Goal: Complete application form: Complete application form

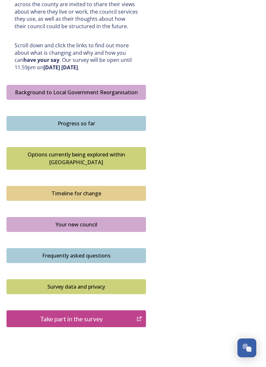
scroll to position [330, 0]
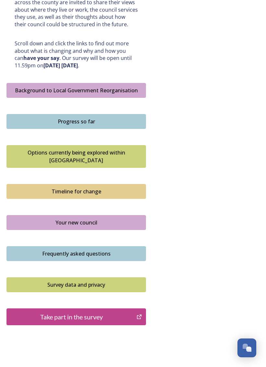
click at [27, 312] on div "Take part in the survey" at bounding box center [71, 317] width 123 height 10
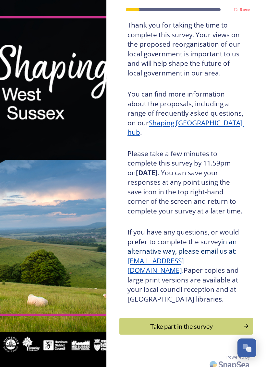
scroll to position [44, 0]
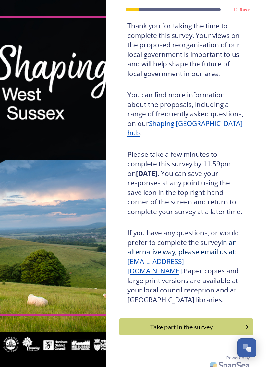
click at [213, 322] on div "Take part in the survey" at bounding box center [181, 327] width 117 height 10
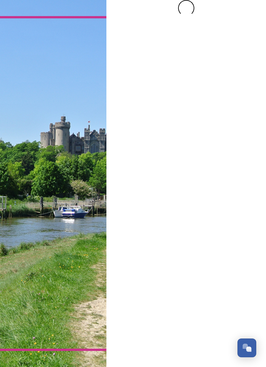
scroll to position [0, 0]
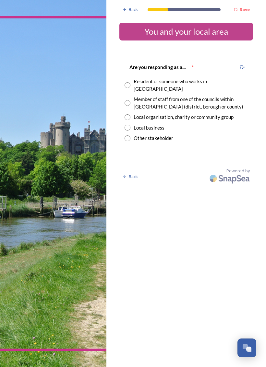
click at [126, 82] on input "radio" at bounding box center [127, 85] width 6 height 6
radio input "true"
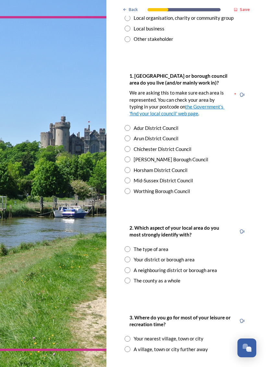
scroll to position [99, 0]
click at [125, 125] on input "radio" at bounding box center [127, 128] width 6 height 6
radio input "true"
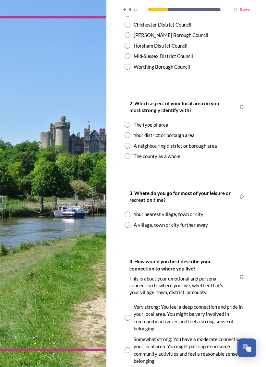
scroll to position [228, 0]
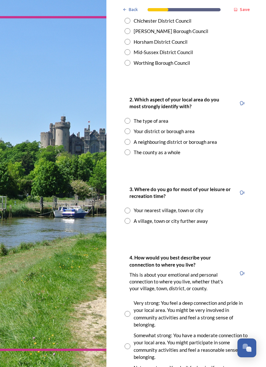
click at [123, 120] on div "2. Which aspect of your local area do you most strongly identify with? The type…" at bounding box center [186, 126] width 134 height 74
click at [128, 128] on input "radio" at bounding box center [127, 131] width 6 height 6
radio input "true"
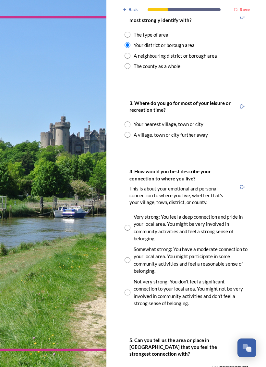
scroll to position [314, 0]
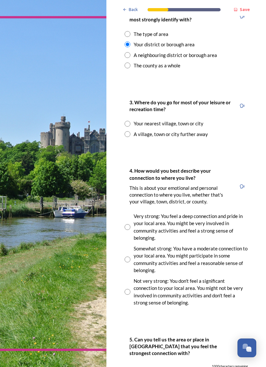
click at [126, 121] on input "radio" at bounding box center [127, 124] width 6 height 6
radio input "true"
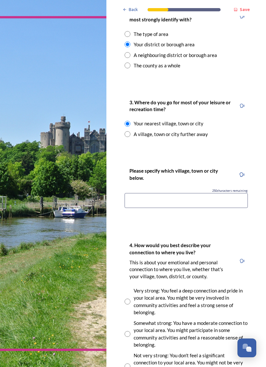
click at [133, 193] on input at bounding box center [185, 200] width 123 height 15
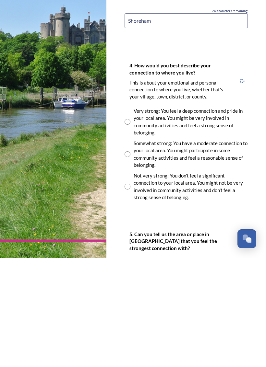
scroll to position [385, 0]
type input "Shoreham"
click at [128, 260] on input "radio" at bounding box center [127, 263] width 6 height 6
radio input "true"
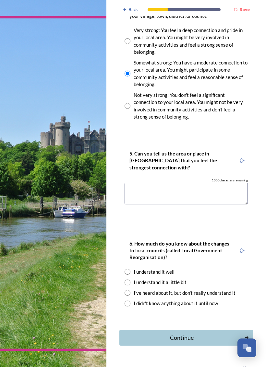
scroll to position [575, 0]
click at [131, 183] on textarea at bounding box center [185, 194] width 123 height 22
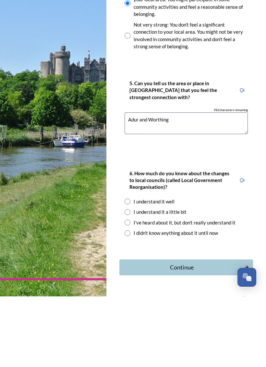
type textarea "Adur and Worthing"
click at [128, 280] on input "radio" at bounding box center [127, 283] width 6 height 6
radio input "true"
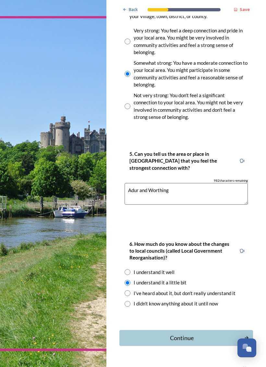
click at [206, 334] on div "Continue" at bounding box center [182, 338] width 118 height 9
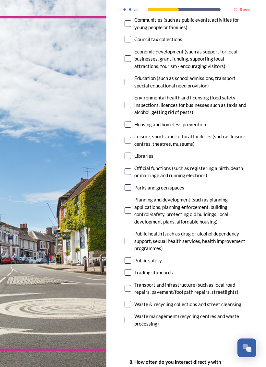
scroll to position [143, 0]
click at [130, 207] on input "checkbox" at bounding box center [127, 210] width 6 height 6
checkbox input "true"
click at [130, 121] on input "checkbox" at bounding box center [127, 124] width 6 height 6
checkbox input "true"
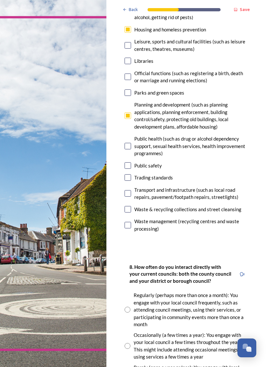
scroll to position [238, 0]
click at [127, 143] on input "checkbox" at bounding box center [127, 146] width 6 height 6
checkbox input "true"
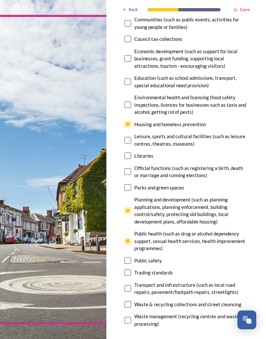
scroll to position [144, 0]
click at [127, 136] on input "checkbox" at bounding box center [127, 139] width 6 height 6
checkbox input "true"
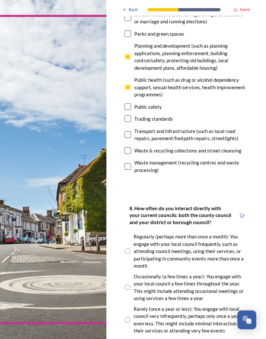
scroll to position [297, 0]
click at [124, 103] on input "checkbox" at bounding box center [127, 106] width 6 height 6
checkbox input "true"
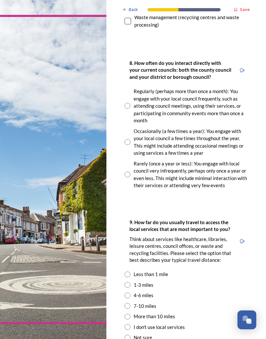
scroll to position [442, 0]
click at [125, 139] on input "radio" at bounding box center [127, 142] width 6 height 6
radio input "true"
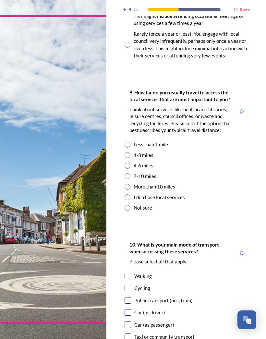
scroll to position [573, 0]
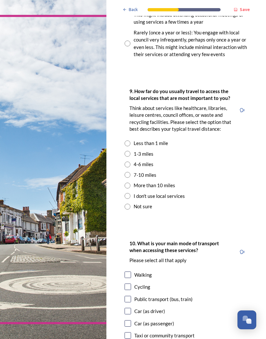
click at [123, 136] on div "9. How far do you usually travel to access the local services that are most imp…" at bounding box center [186, 149] width 134 height 136
click at [127, 151] on input "radio" at bounding box center [127, 154] width 6 height 6
radio input "true"
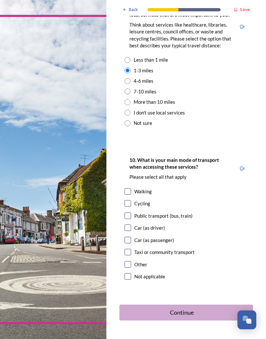
scroll to position [656, 0]
click at [123, 206] on div "10. What is your main mode of transport when accessing these services? Please s…" at bounding box center [186, 219] width 134 height 139
click at [122, 205] on div "10. What is your main mode of transport when accessing these services? Please s…" at bounding box center [186, 219] width 134 height 139
click at [125, 225] on input "checkbox" at bounding box center [127, 228] width 6 height 6
checkbox input "true"
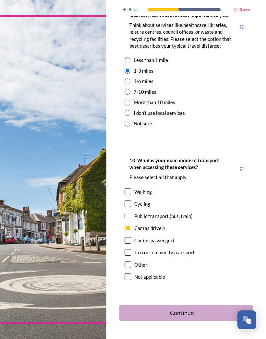
click at [160, 305] on button "Continue" at bounding box center [186, 313] width 134 height 16
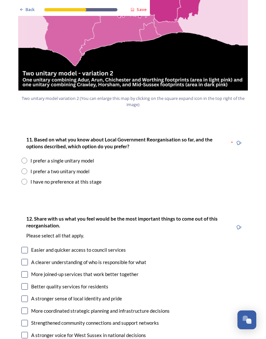
scroll to position [771, 0]
click at [22, 168] on input "radio" at bounding box center [24, 171] width 6 height 6
radio input "true"
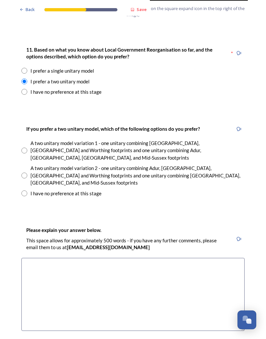
scroll to position [861, 0]
click at [22, 172] on input "radio" at bounding box center [24, 175] width 6 height 6
radio input "true"
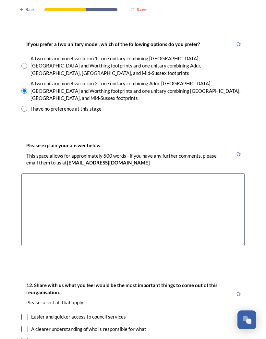
scroll to position [946, 0]
click at [29, 173] on textarea at bounding box center [132, 209] width 223 height 73
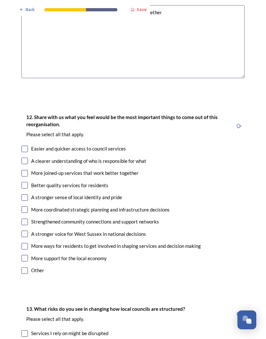
scroll to position [1114, 0]
type textarea "Coastal communities share unique issues and should be together"
click at [22, 158] on input "checkbox" at bounding box center [24, 161] width 6 height 6
checkbox input "true"
click at [24, 170] on input "checkbox" at bounding box center [24, 173] width 6 height 6
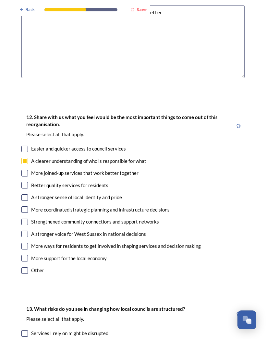
checkbox input "true"
click at [25, 206] on input "checkbox" at bounding box center [24, 209] width 6 height 6
checkbox input "true"
click at [24, 218] on input "checkbox" at bounding box center [24, 221] width 6 height 6
checkbox input "true"
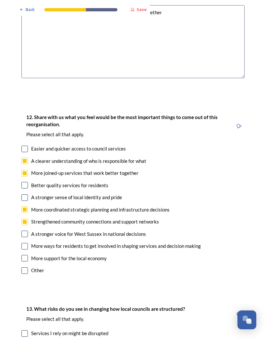
click at [26, 230] on input "checkbox" at bounding box center [24, 233] width 6 height 6
checkbox input "true"
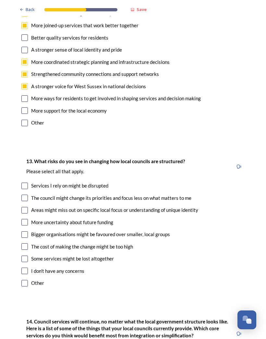
scroll to position [1261, 0]
click at [22, 194] on input "checkbox" at bounding box center [24, 197] width 6 height 6
checkbox input "true"
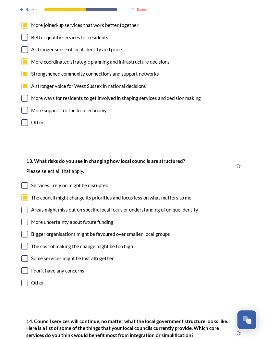
click at [24, 206] on input "checkbox" at bounding box center [24, 209] width 6 height 6
checkbox input "true"
click at [25, 231] on input "checkbox" at bounding box center [24, 234] width 6 height 6
checkbox input "true"
click at [21, 255] on input "checkbox" at bounding box center [24, 258] width 6 height 6
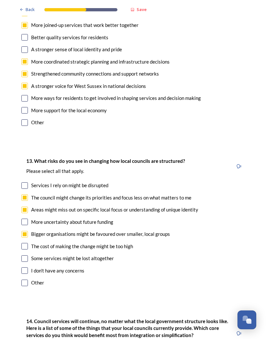
checkbox input "true"
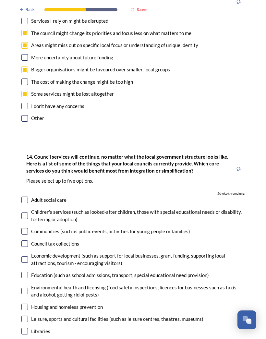
scroll to position [1426, 0]
click at [26, 240] on input "checkbox" at bounding box center [24, 243] width 6 height 6
checkbox input "true"
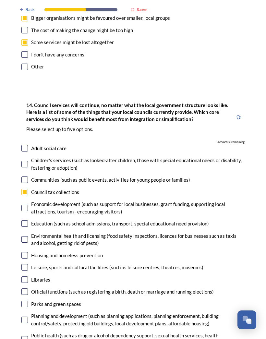
scroll to position [1477, 0]
click at [25, 252] on input "checkbox" at bounding box center [24, 255] width 6 height 6
checkbox input "true"
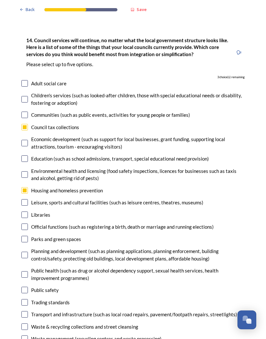
scroll to position [1542, 0]
click at [22, 236] on input "checkbox" at bounding box center [24, 239] width 6 height 6
checkbox input "true"
click at [23, 251] on input "checkbox" at bounding box center [24, 254] width 6 height 6
checkbox input "true"
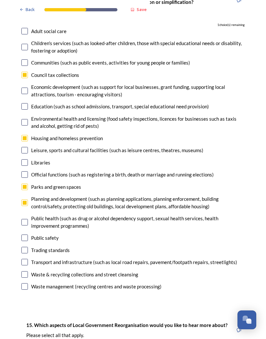
scroll to position [1595, 0]
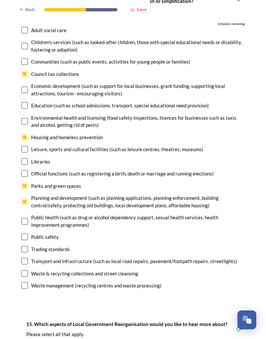
click at [23, 258] on input "checkbox" at bounding box center [24, 261] width 6 height 6
checkbox input "true"
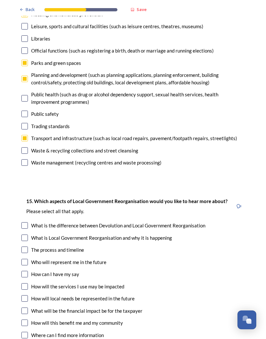
scroll to position [1719, 0]
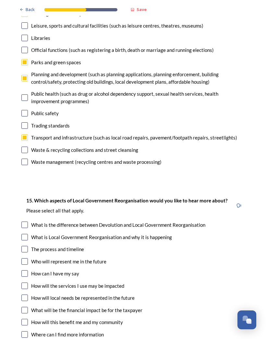
click at [23, 258] on input "checkbox" at bounding box center [24, 261] width 6 height 6
checkbox input "true"
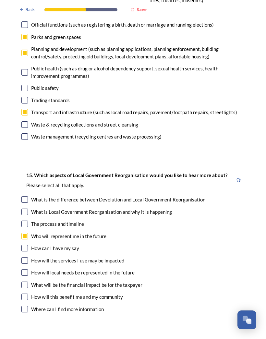
scroll to position [1748, 0]
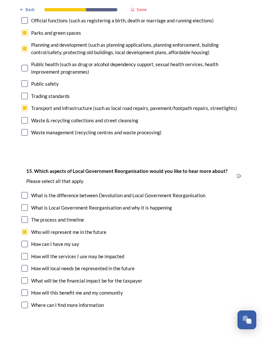
click at [23, 265] on input "checkbox" at bounding box center [24, 268] width 6 height 6
checkbox input "true"
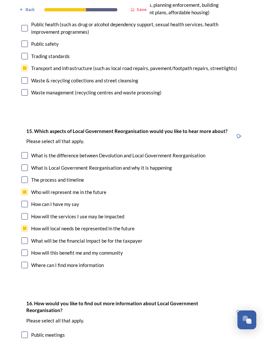
scroll to position [1788, 0]
click at [24, 237] on input "checkbox" at bounding box center [24, 240] width 6 height 6
checkbox input "true"
click at [22, 249] on input "checkbox" at bounding box center [24, 252] width 6 height 6
checkbox input "true"
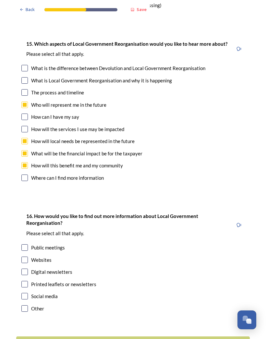
scroll to position [1875, 0]
click at [24, 257] on input "checkbox" at bounding box center [24, 260] width 6 height 6
checkbox input "true"
click at [23, 241] on div "16. How would you like to find out more information about Local Government Reor…" at bounding box center [132, 263] width 233 height 114
click at [23, 293] on input "checkbox" at bounding box center [24, 296] width 6 height 6
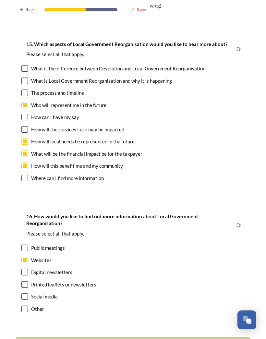
checkbox input "true"
click at [38, 336] on button "Continue" at bounding box center [132, 344] width 233 height 16
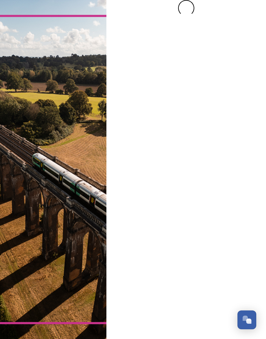
scroll to position [0, 0]
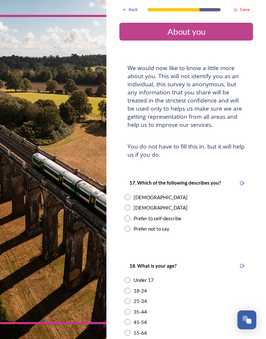
click at [129, 194] on input "radio" at bounding box center [127, 197] width 6 height 6
radio input "true"
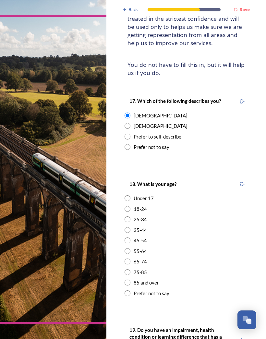
scroll to position [82, 0]
click at [130, 247] on div "55-64" at bounding box center [185, 250] width 123 height 7
radio input "true"
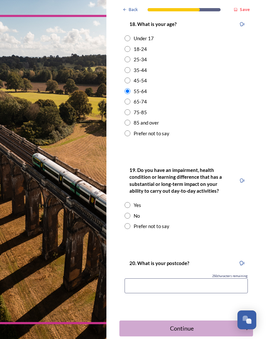
scroll to position [242, 0]
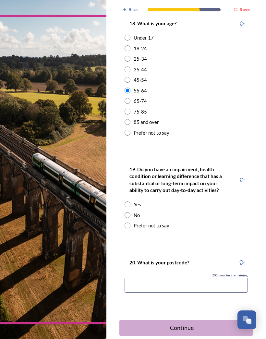
click at [131, 201] on div "Yes" at bounding box center [185, 204] width 123 height 7
radio input "true"
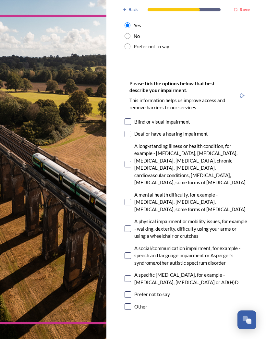
scroll to position [423, 0]
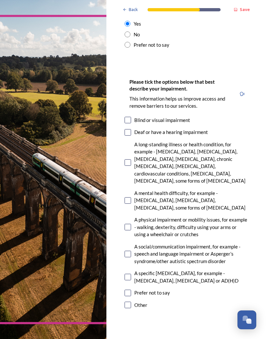
click at [130, 197] on input "checkbox" at bounding box center [127, 200] width 6 height 6
checkbox input "true"
click at [130, 274] on input "checkbox" at bounding box center [127, 277] width 6 height 6
checkbox input "true"
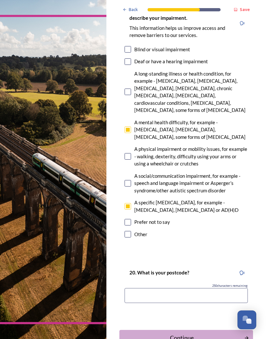
scroll to position [493, 0]
click at [130, 88] on input "checkbox" at bounding box center [127, 91] width 6 height 6
checkbox input "true"
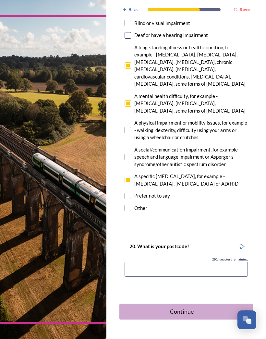
scroll to position [519, 0]
click at [202, 262] on input at bounding box center [185, 269] width 123 height 15
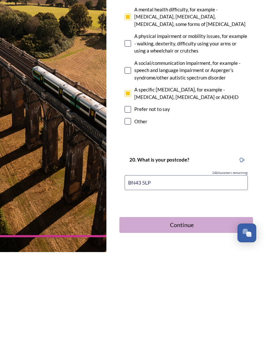
type input "BN43 5LP"
click at [212, 307] on div "Continue" at bounding box center [182, 311] width 118 height 9
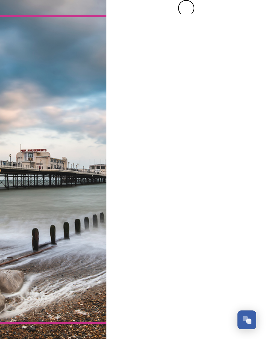
scroll to position [0, 0]
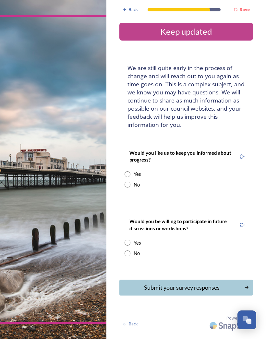
click at [130, 170] on div "Yes" at bounding box center [185, 173] width 123 height 7
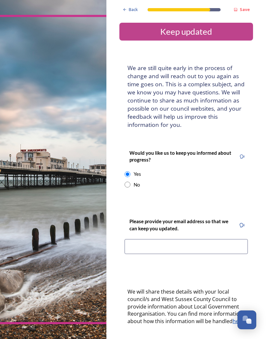
click at [129, 181] on div "No" at bounding box center [185, 184] width 123 height 7
radio input "false"
radio input "true"
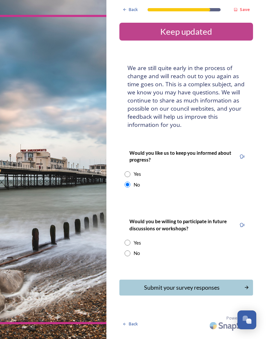
click at [129, 250] on input "radio" at bounding box center [127, 253] width 6 height 6
radio input "true"
click at [221, 283] on div "Submit your survey responses" at bounding box center [182, 287] width 118 height 9
